Goal: Transaction & Acquisition: Subscribe to service/newsletter

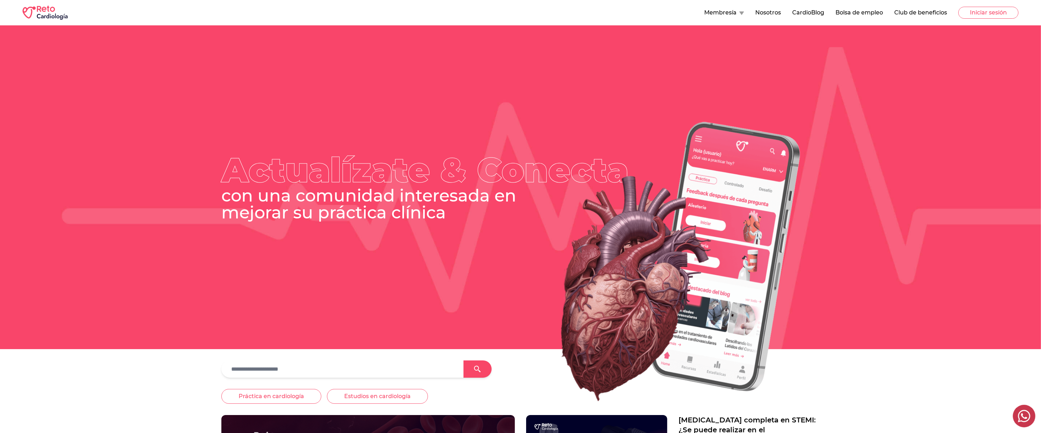
click at [817, 12] on button "CardioBlog" at bounding box center [808, 12] width 32 height 8
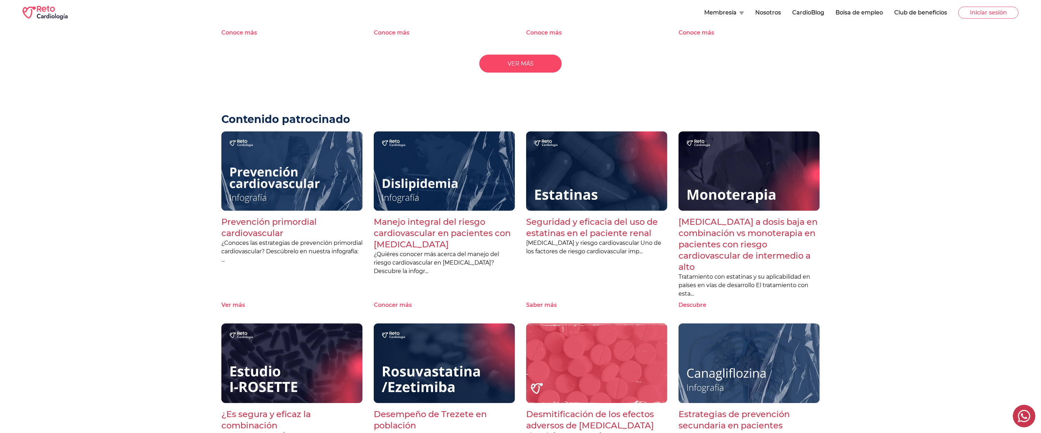
scroll to position [892, 0]
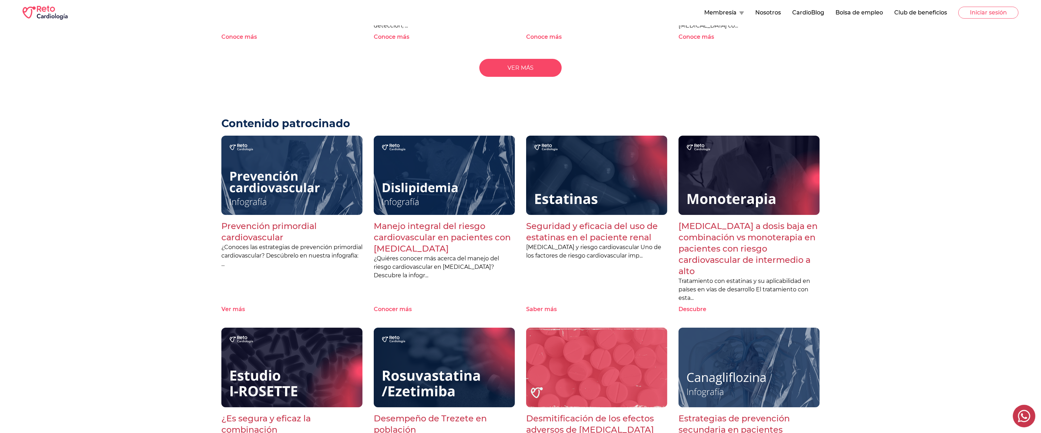
click at [543, 76] on link "VER MÁS" at bounding box center [520, 68] width 82 height 18
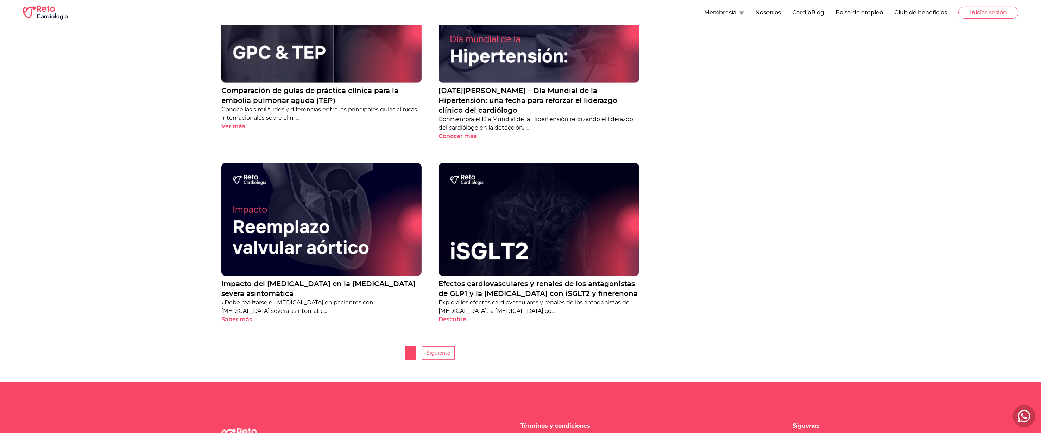
scroll to position [746, 0]
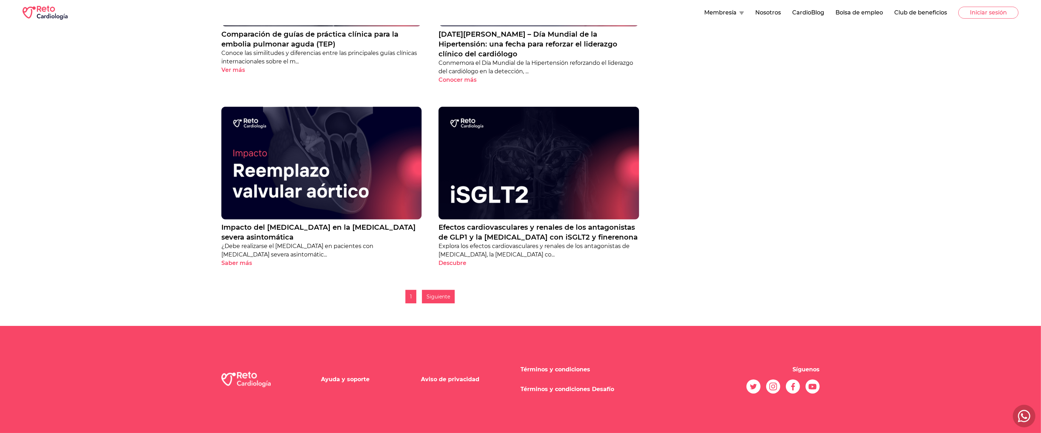
click at [450, 295] on div "Siguiente" at bounding box center [438, 296] width 33 height 13
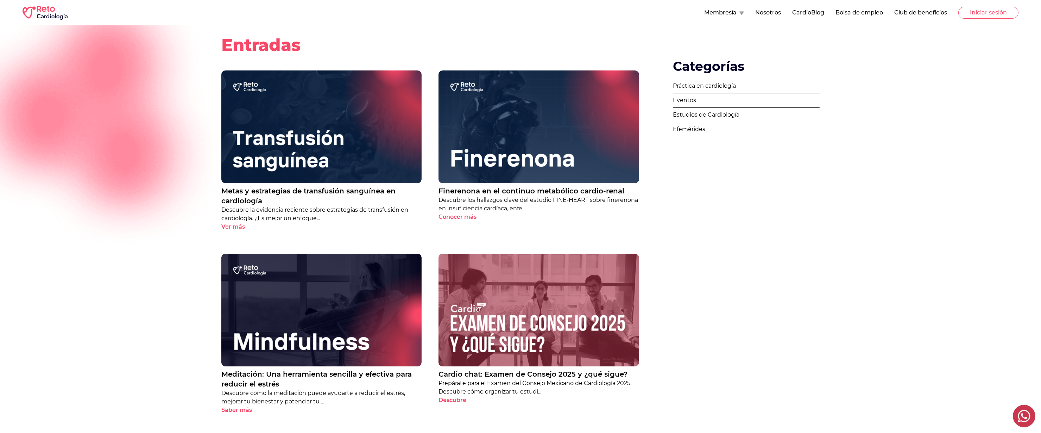
click at [51, 19] on img at bounding box center [45, 13] width 45 height 14
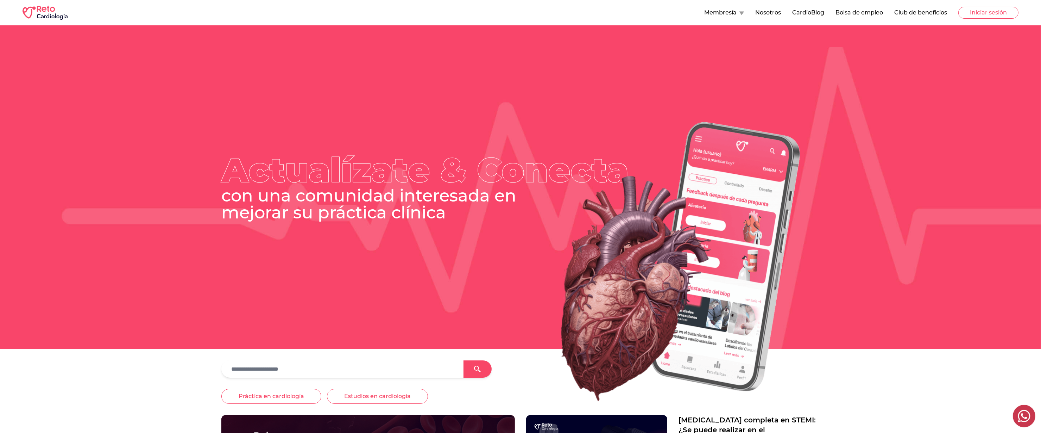
drag, startPoint x: 200, startPoint y: 116, endPoint x: 133, endPoint y: 124, distance: 67.4
click at [138, 124] on div at bounding box center [520, 244] width 1041 height 335
click at [133, 124] on div at bounding box center [520, 244] width 1041 height 335
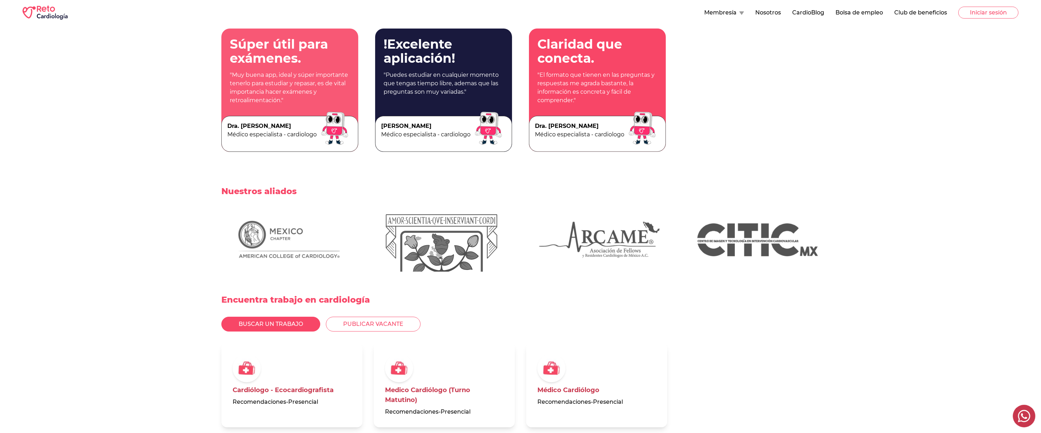
scroll to position [1735, 0]
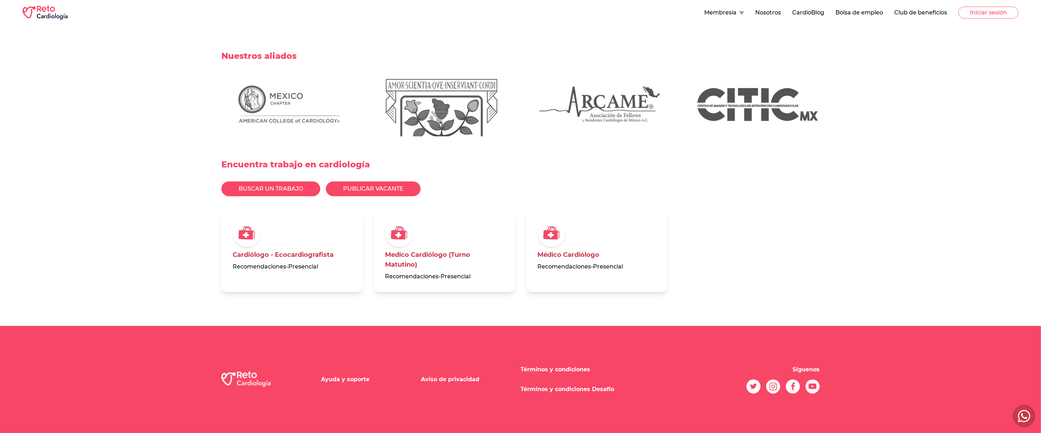
click at [344, 187] on button "Publicar vacante" at bounding box center [373, 188] width 95 height 15
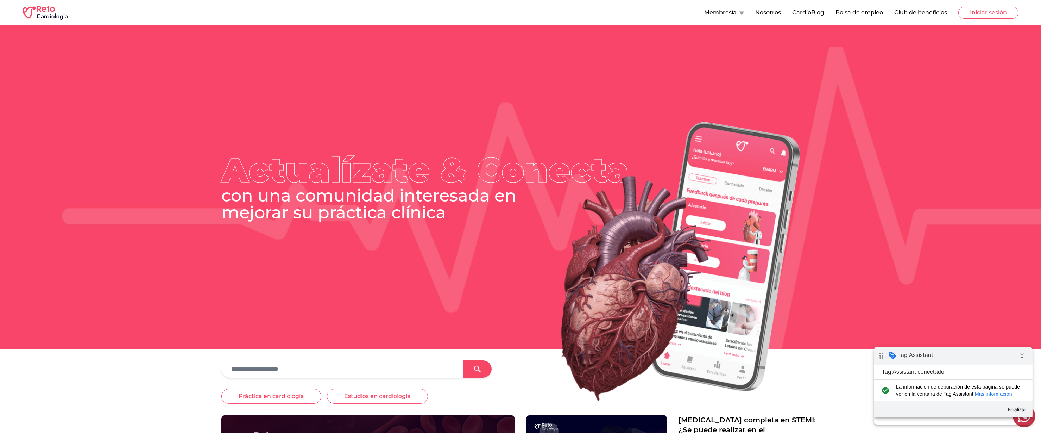
click at [719, 15] on button "Membresía" at bounding box center [724, 12] width 40 height 8
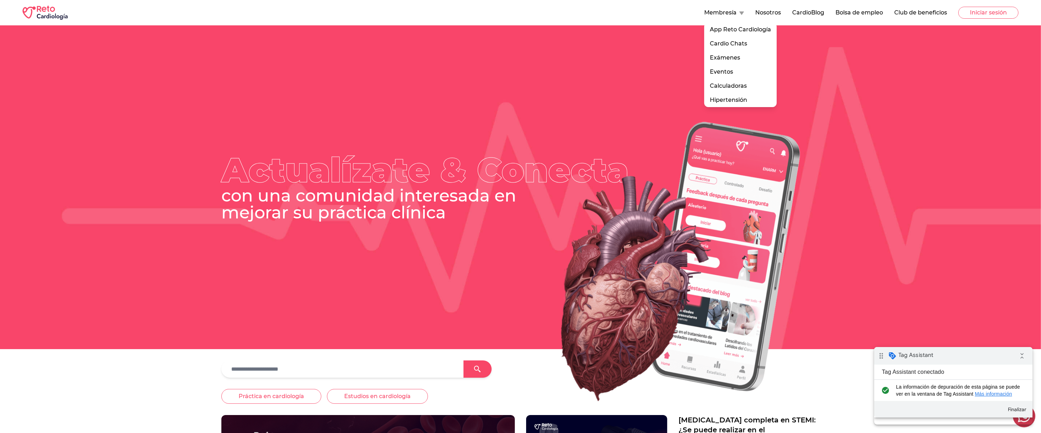
click at [903, 11] on button "Club de beneficios" at bounding box center [920, 12] width 53 height 8
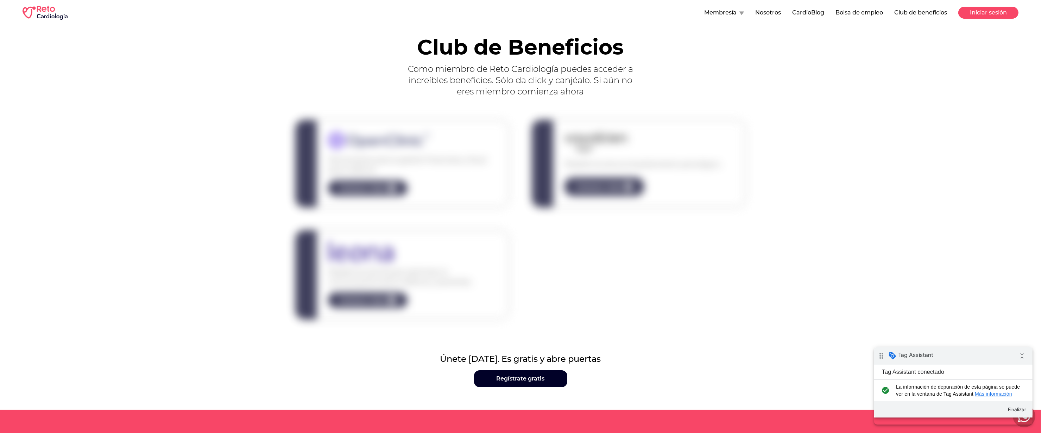
click at [985, 17] on button "Iniciar sesión" at bounding box center [989, 13] width 60 height 12
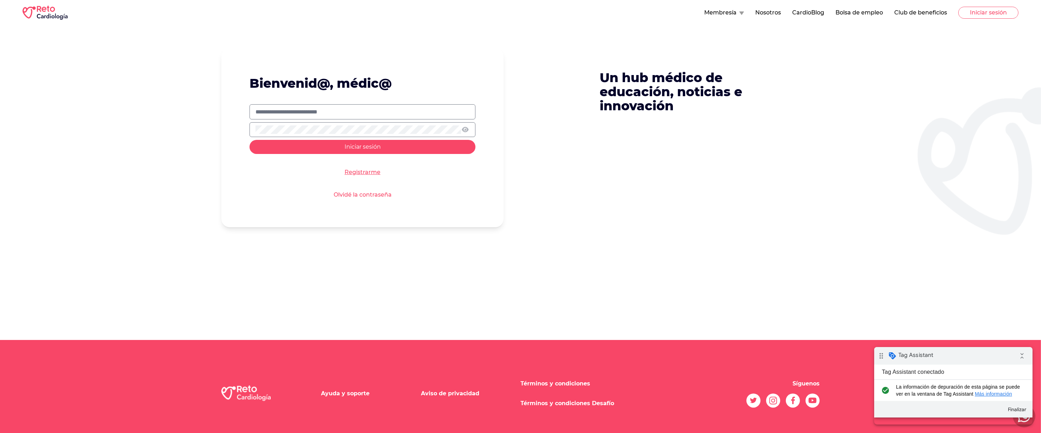
click at [439, 109] on input "text" at bounding box center [363, 112] width 214 height 8
type input "**********"
click at [250, 140] on button "Iniciar sesión" at bounding box center [363, 147] width 226 height 14
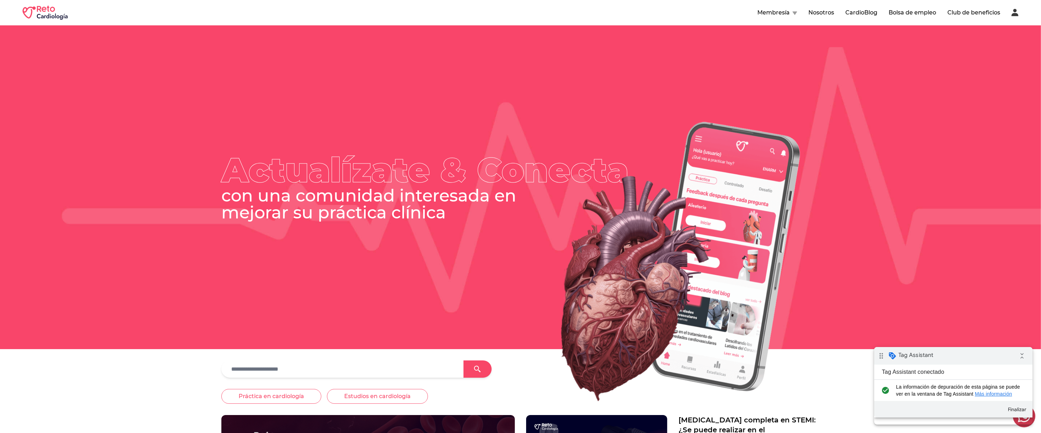
click at [967, 13] on button "Club de beneficios" at bounding box center [974, 12] width 53 height 8
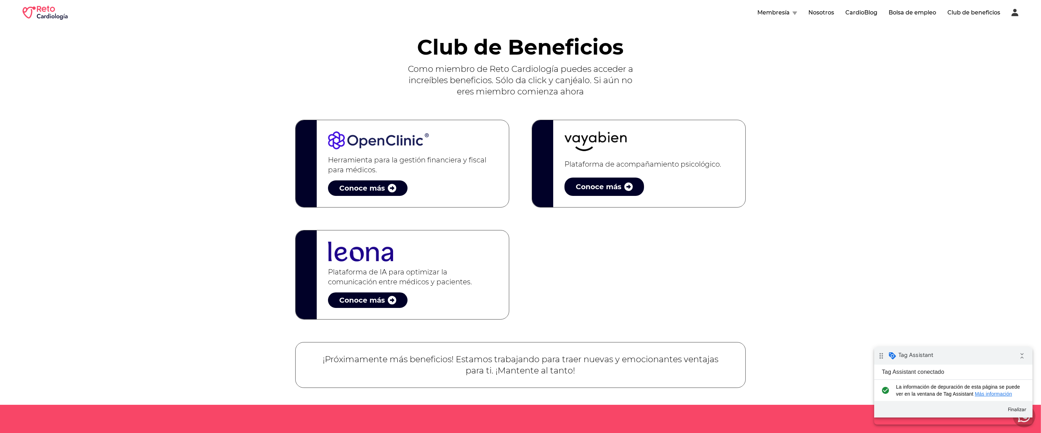
click at [411, 177] on div "Herramienta para la gestión financiera y fiscal para médicos. Conoce más" at bounding box center [413, 163] width 192 height 87
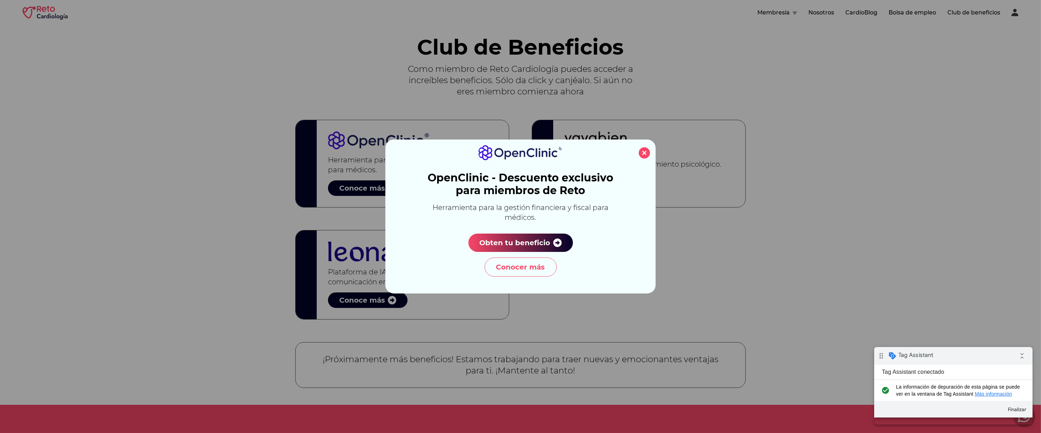
click at [523, 244] on span "Obten tu beneficio" at bounding box center [515, 243] width 71 height 10
click at [531, 269] on span "Conocer más" at bounding box center [520, 267] width 49 height 10
